Goal: Communication & Community: Participate in discussion

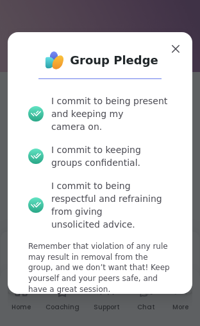
click at [126, 318] on span "Agree and Join" at bounding box center [100, 324] width 72 height 12
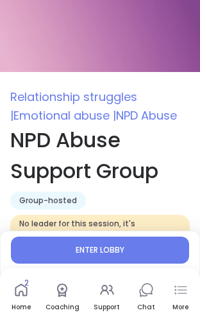
type textarea "*"
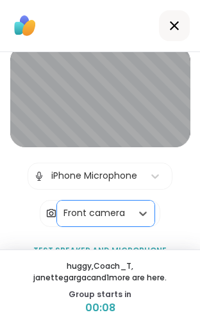
scroll to position [38, 0]
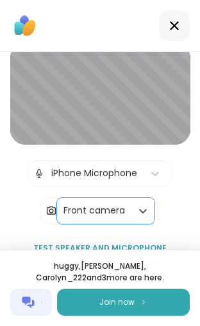
click at [124, 302] on span "Join now" at bounding box center [117, 302] width 35 height 12
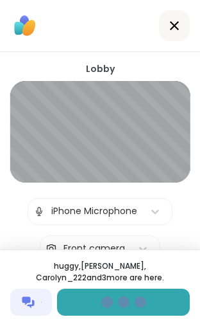
scroll to position [0, 0]
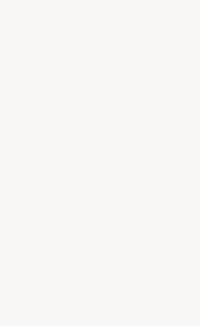
click at [140, 229] on div at bounding box center [100, 163] width 200 height 326
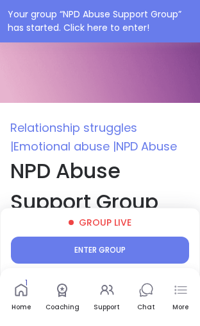
type textarea "*"
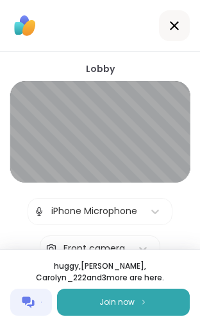
click at [127, 302] on span "Join now" at bounding box center [117, 302] width 35 height 12
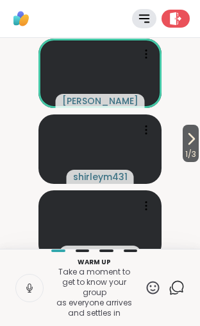
click at [193, 141] on icon at bounding box center [191, 138] width 15 height 15
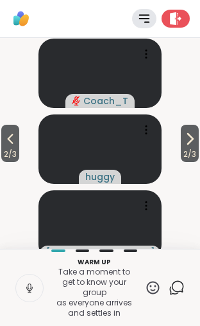
click at [195, 143] on icon at bounding box center [189, 138] width 15 height 15
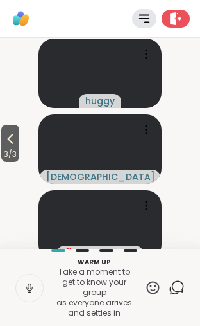
click at [14, 144] on icon at bounding box center [10, 138] width 15 height 15
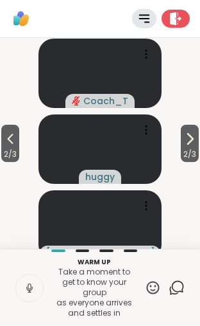
click at [18, 144] on icon at bounding box center [10, 138] width 15 height 15
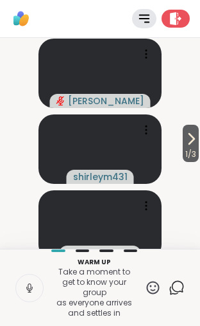
click at [193, 143] on icon at bounding box center [191, 138] width 15 height 15
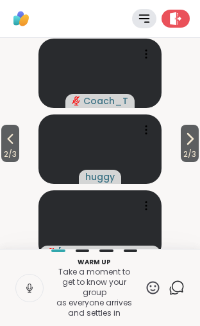
click at [193, 143] on icon at bounding box center [189, 138] width 15 height 15
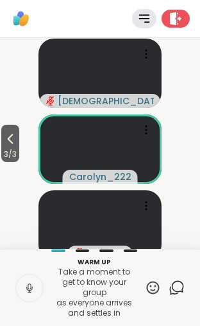
click at [13, 144] on icon at bounding box center [11, 139] width 6 height 10
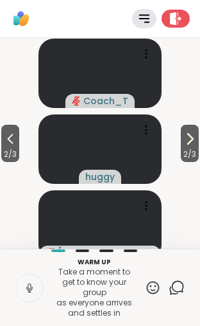
click at [11, 146] on icon at bounding box center [10, 138] width 15 height 15
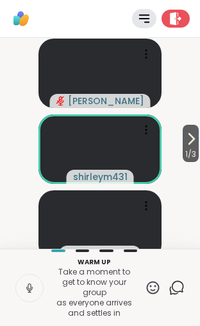
click at [189, 141] on icon at bounding box center [191, 138] width 15 height 15
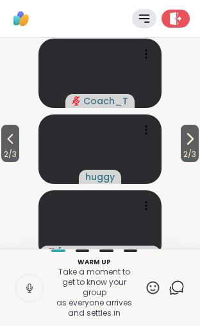
click at [192, 142] on icon at bounding box center [189, 138] width 15 height 15
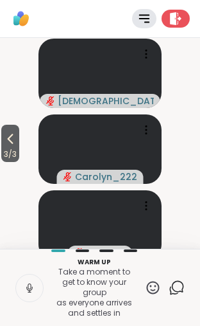
click at [15, 146] on icon at bounding box center [10, 138] width 15 height 15
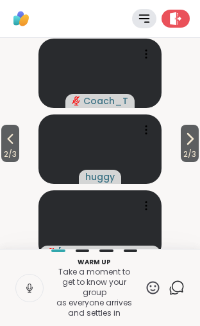
click at [18, 146] on icon at bounding box center [10, 138] width 15 height 15
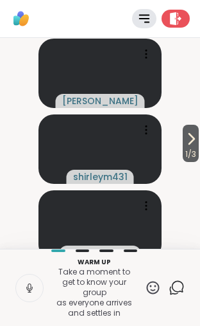
click at [187, 146] on icon at bounding box center [191, 138] width 15 height 15
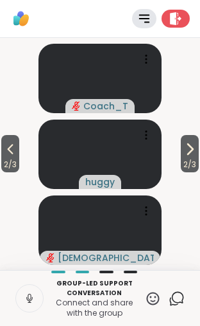
click at [14, 152] on icon at bounding box center [10, 148] width 15 height 15
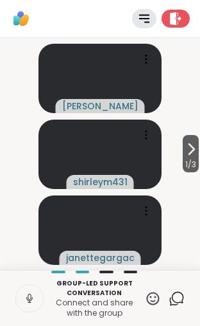
click at [192, 153] on icon at bounding box center [191, 148] width 15 height 15
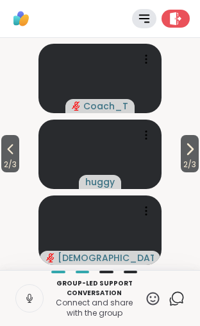
click at [189, 152] on icon at bounding box center [190, 149] width 5 height 10
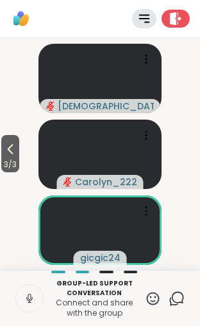
click at [18, 143] on icon at bounding box center [10, 148] width 15 height 15
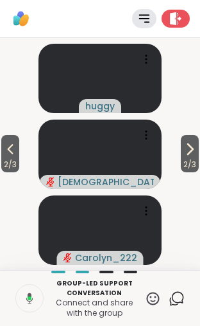
click at [15, 153] on icon at bounding box center [10, 148] width 15 height 15
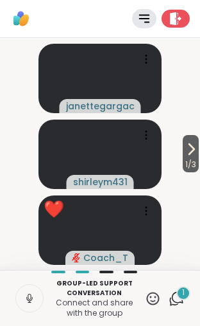
click at [193, 148] on icon at bounding box center [191, 148] width 15 height 15
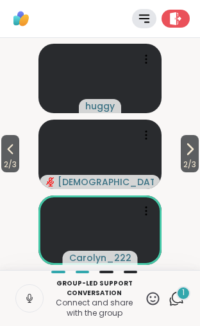
click at [194, 156] on icon at bounding box center [189, 148] width 15 height 15
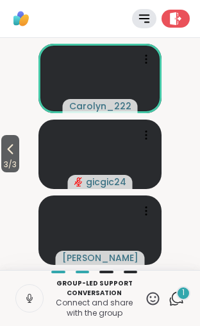
click at [13, 149] on icon at bounding box center [10, 148] width 15 height 15
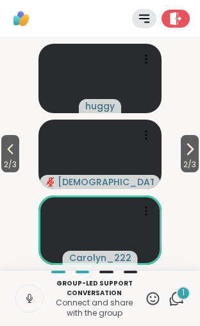
click at [18, 151] on icon at bounding box center [10, 148] width 15 height 15
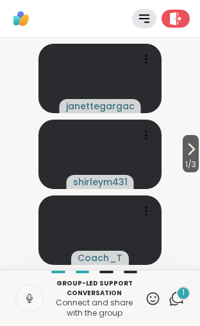
click at [182, 297] on div "1" at bounding box center [184, 293] width 14 height 14
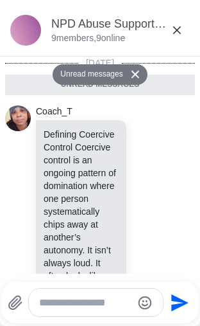
scroll to position [587, 0]
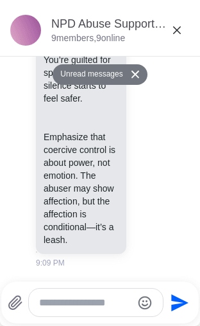
click at [176, 30] on icon at bounding box center [177, 29] width 15 height 15
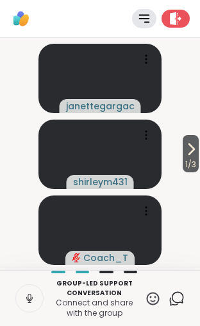
click at [194, 152] on icon at bounding box center [191, 148] width 15 height 15
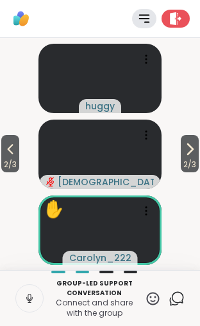
click at [32, 297] on icon at bounding box center [29, 299] width 6 height 4
click at [19, 152] on button "2 / 3" at bounding box center [10, 153] width 18 height 37
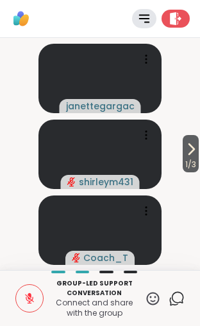
click at [189, 152] on icon at bounding box center [191, 148] width 15 height 15
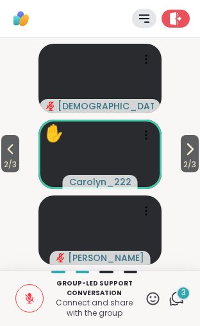
click at [7, 153] on icon at bounding box center [10, 148] width 15 height 15
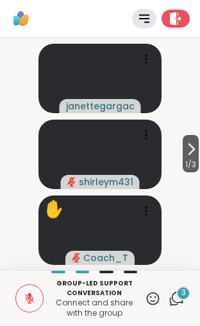
click at [195, 146] on icon at bounding box center [191, 148] width 15 height 15
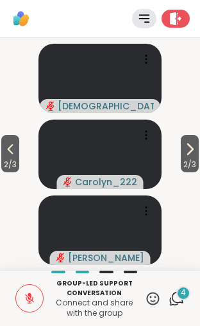
click at [15, 155] on icon at bounding box center [10, 148] width 15 height 15
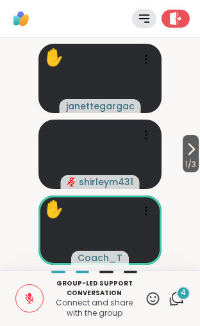
click at [191, 155] on icon at bounding box center [191, 148] width 15 height 15
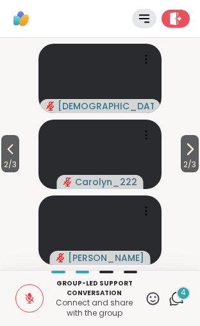
click at [189, 154] on icon at bounding box center [189, 148] width 15 height 15
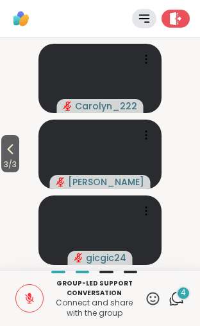
click at [12, 157] on span "3 / 3" at bounding box center [10, 164] width 18 height 15
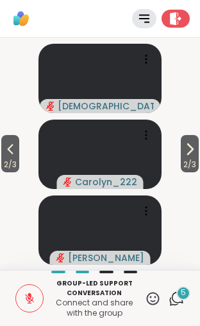
click at [8, 158] on span "2 / 3" at bounding box center [10, 164] width 18 height 15
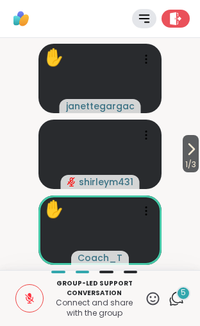
click at [189, 146] on icon at bounding box center [191, 149] width 5 height 10
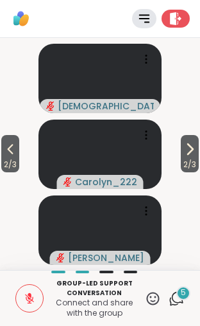
click at [6, 153] on icon at bounding box center [10, 148] width 15 height 15
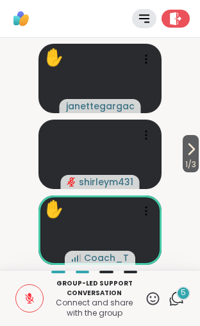
click at [184, 149] on icon at bounding box center [191, 148] width 15 height 15
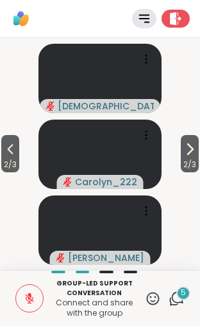
click at [12, 153] on icon at bounding box center [10, 148] width 15 height 15
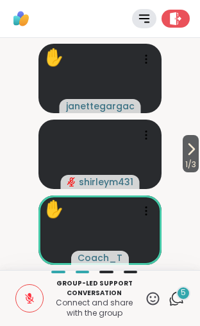
click at [193, 146] on icon at bounding box center [191, 148] width 15 height 15
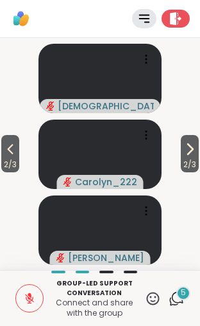
click at [18, 144] on icon at bounding box center [10, 148] width 15 height 15
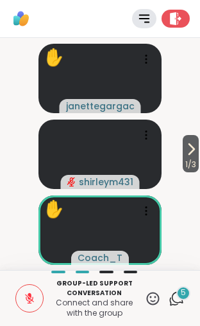
click at [196, 148] on icon at bounding box center [191, 148] width 15 height 15
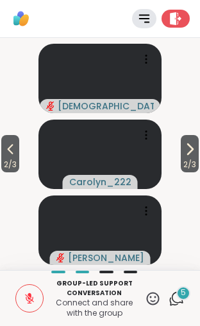
click at [8, 152] on icon at bounding box center [10, 148] width 15 height 15
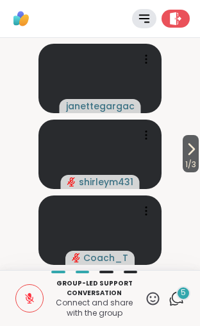
click at [187, 153] on icon at bounding box center [191, 148] width 15 height 15
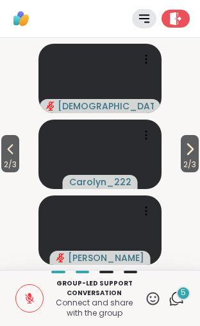
click at [13, 154] on icon at bounding box center [10, 148] width 15 height 15
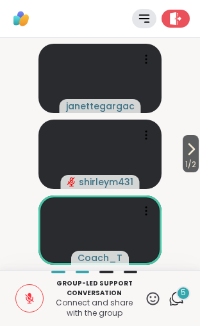
click at [189, 145] on icon at bounding box center [191, 148] width 15 height 15
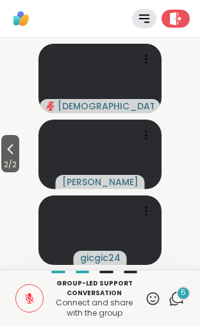
click at [18, 148] on icon at bounding box center [10, 148] width 15 height 15
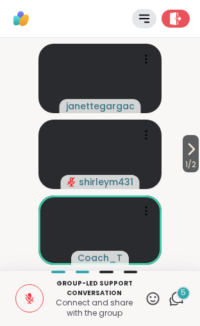
click at [194, 152] on icon at bounding box center [191, 148] width 15 height 15
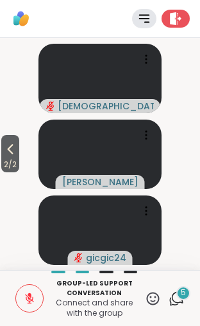
click at [9, 153] on icon at bounding box center [10, 148] width 15 height 15
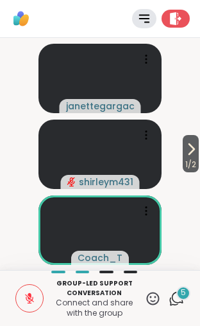
click at [195, 150] on icon at bounding box center [191, 148] width 15 height 15
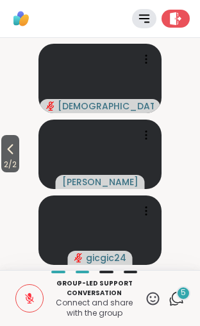
click at [13, 153] on icon at bounding box center [10, 148] width 15 height 15
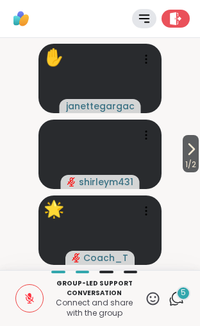
click at [191, 153] on icon at bounding box center [191, 148] width 15 height 15
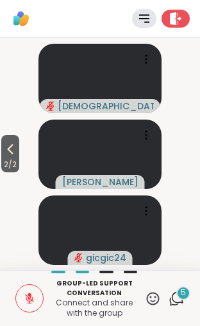
click at [15, 151] on icon at bounding box center [10, 148] width 15 height 15
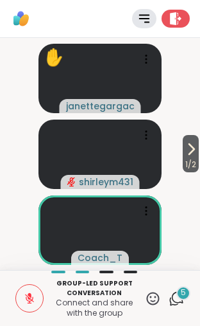
click at [193, 150] on icon at bounding box center [191, 148] width 15 height 15
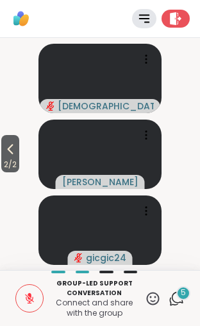
click at [7, 149] on icon at bounding box center [10, 148] width 15 height 15
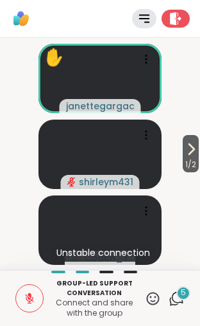
click at [196, 147] on icon at bounding box center [191, 148] width 15 height 15
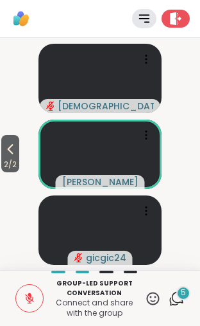
click at [16, 152] on icon at bounding box center [10, 148] width 15 height 15
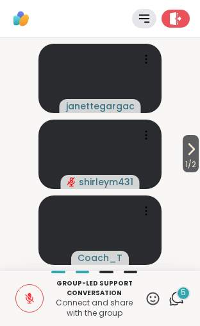
click at [155, 300] on icon at bounding box center [153, 297] width 13 height 13
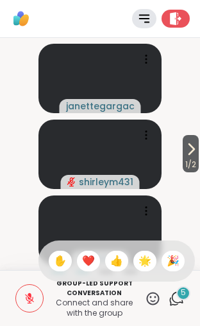
click at [55, 260] on span "✋" at bounding box center [60, 260] width 13 height 15
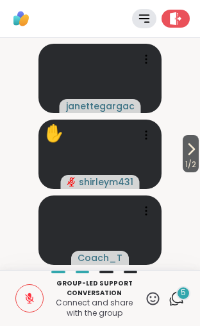
click at [30, 303] on icon at bounding box center [29, 298] width 9 height 9
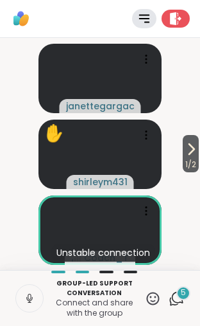
click at [153, 302] on icon at bounding box center [153, 298] width 16 height 16
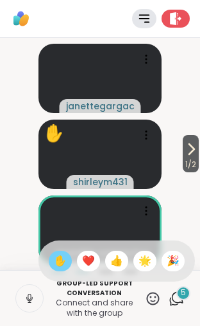
click at [117, 264] on span "👍" at bounding box center [116, 260] width 13 height 15
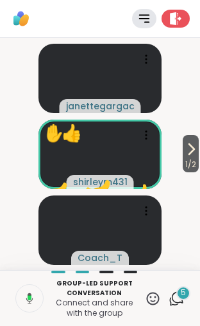
click at [153, 299] on icon at bounding box center [153, 298] width 16 height 16
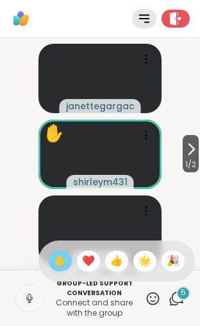
click at [58, 259] on span "✋" at bounding box center [60, 260] width 13 height 15
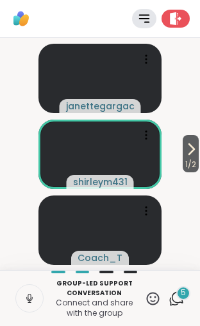
click at [33, 297] on icon at bounding box center [30, 298] width 12 height 12
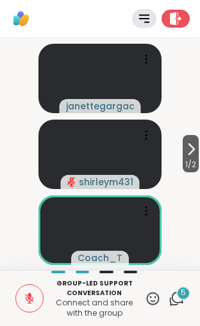
click at [28, 297] on icon at bounding box center [29, 298] width 9 height 9
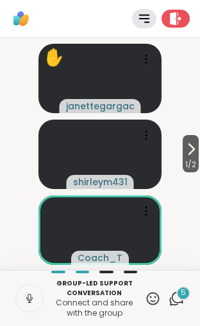
click at [154, 300] on icon at bounding box center [153, 298] width 16 height 16
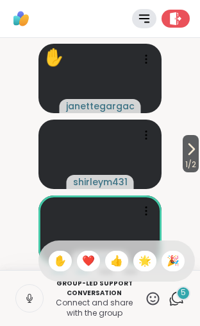
click at [58, 261] on span "✋" at bounding box center [60, 260] width 13 height 15
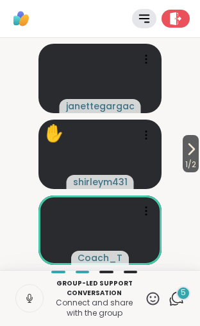
click at [32, 302] on icon at bounding box center [30, 298] width 12 height 12
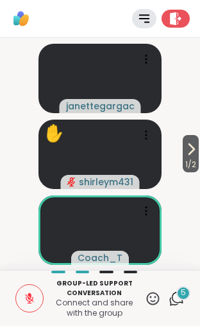
click at [149, 303] on icon at bounding box center [153, 297] width 13 height 13
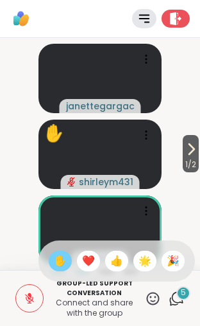
click at [62, 264] on span "✋" at bounding box center [60, 260] width 13 height 15
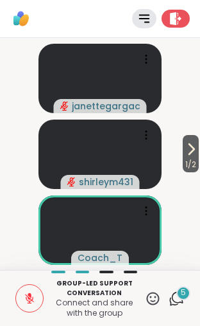
click at [27, 307] on button at bounding box center [29, 297] width 27 height 27
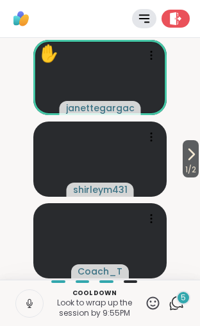
click at [32, 304] on icon at bounding box center [29, 303] width 6 height 4
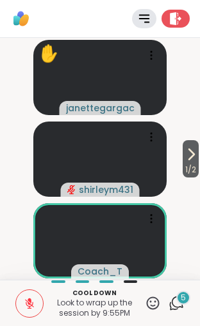
click at [189, 160] on icon at bounding box center [191, 153] width 15 height 15
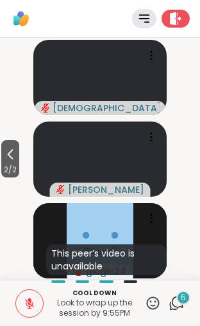
click at [4, 155] on icon at bounding box center [10, 153] width 15 height 15
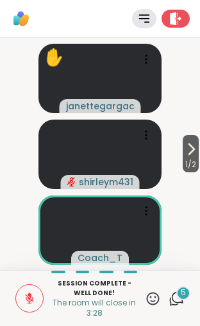
click at [196, 148] on icon at bounding box center [191, 148] width 15 height 15
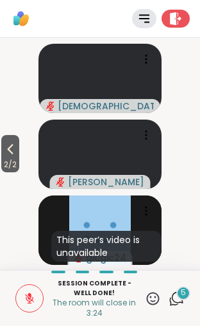
click at [15, 152] on icon at bounding box center [10, 148] width 15 height 15
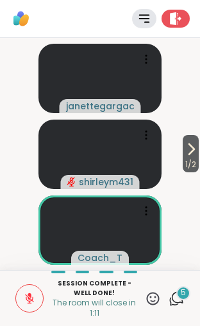
click at [28, 300] on icon at bounding box center [29, 298] width 9 height 9
